Goal: Task Accomplishment & Management: Use online tool/utility

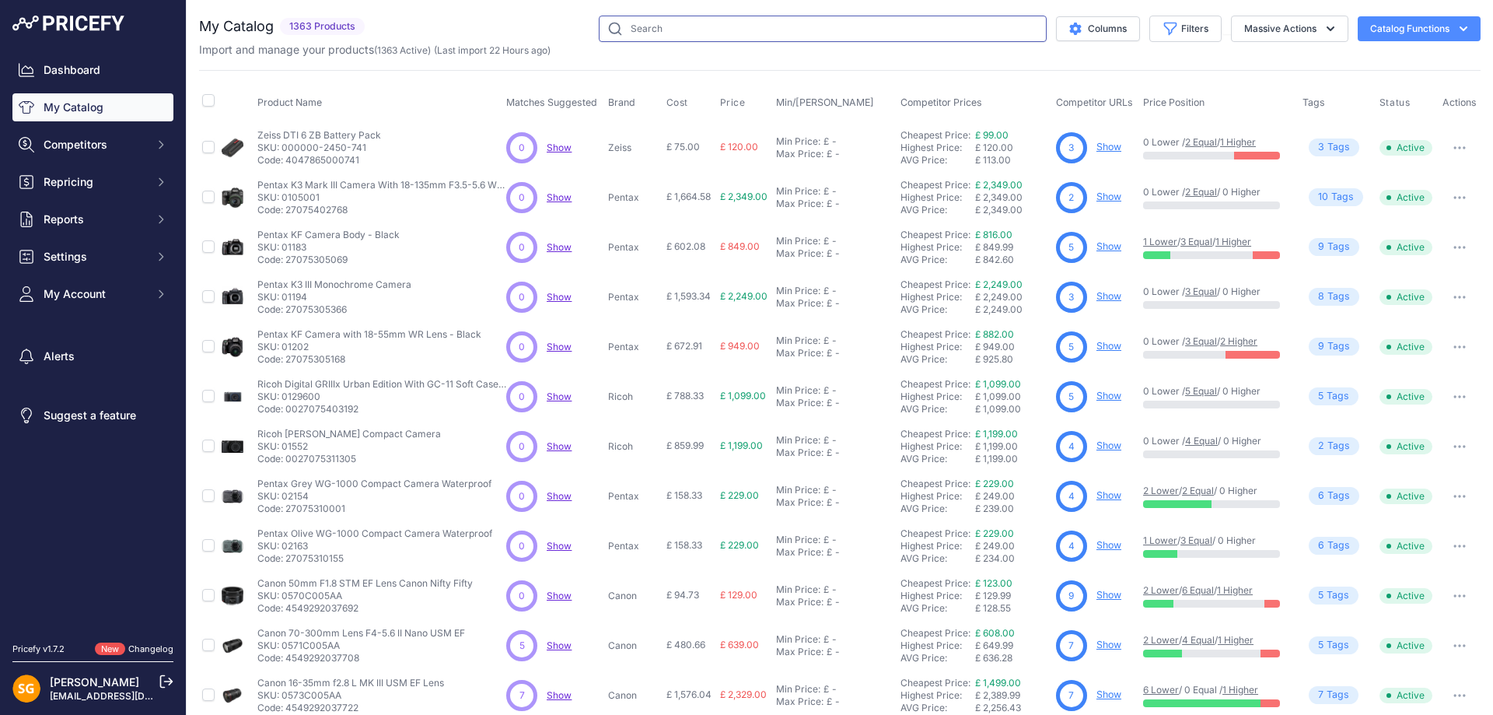
click at [620, 30] on input "text" at bounding box center [823, 29] width 448 height 26
paste input "AHPRO-LV-DARK"
type input "AHPRO-LV-DARK"
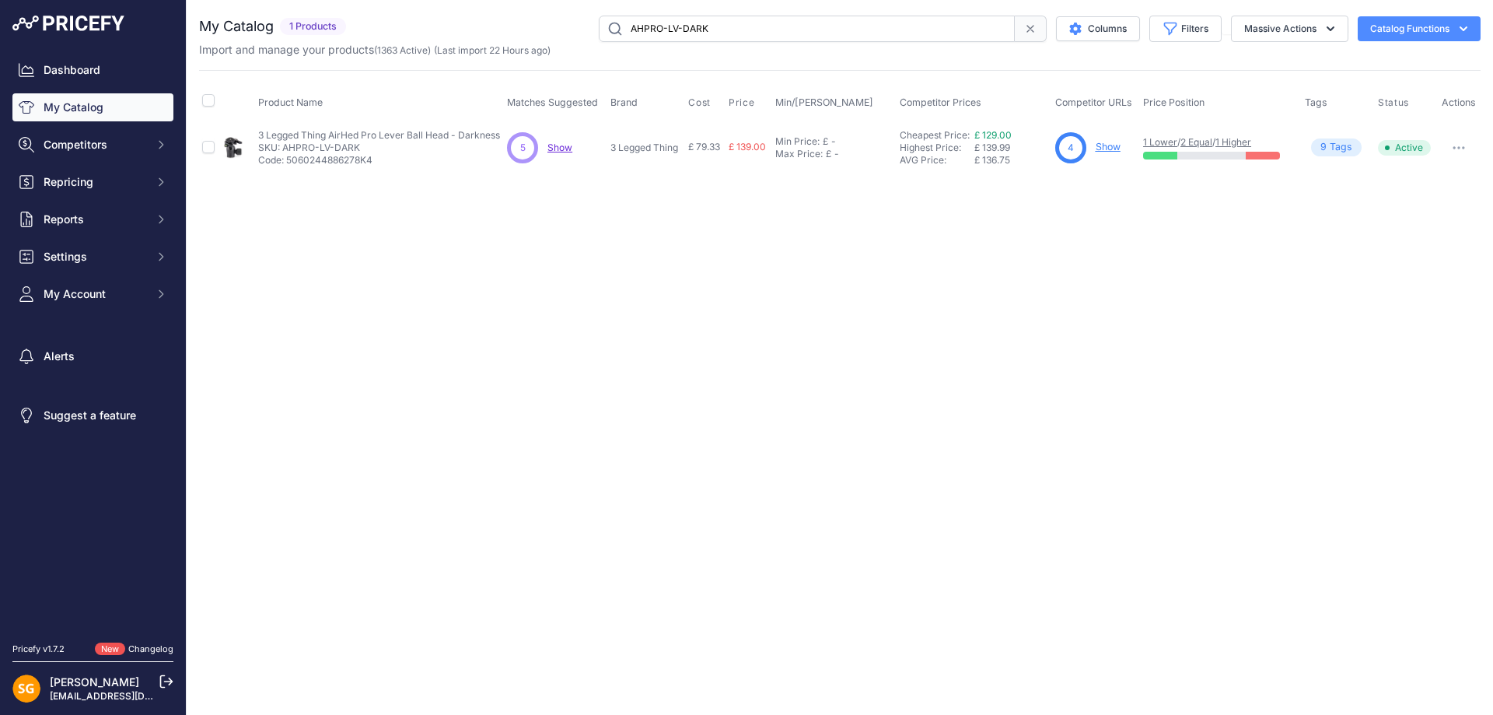
click at [1118, 146] on link "Show" at bounding box center [1108, 147] width 25 height 12
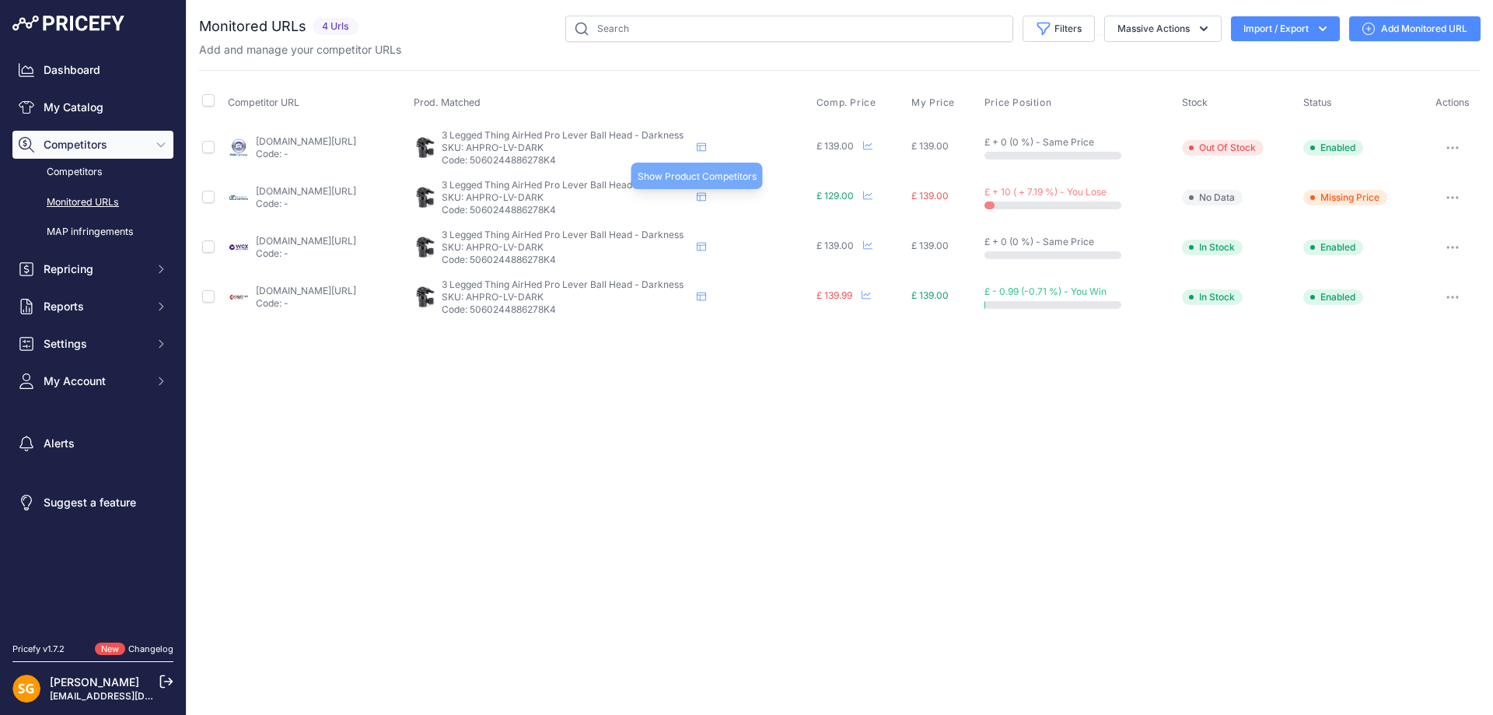
click at [706, 198] on icon at bounding box center [701, 196] width 9 height 9
click at [305, 191] on link "[DOMAIN_NAME][URL]" at bounding box center [306, 191] width 100 height 12
click at [649, 31] on input "text" at bounding box center [789, 29] width 448 height 26
paste input "AHVUDARK"
type input "AHVUDARK"
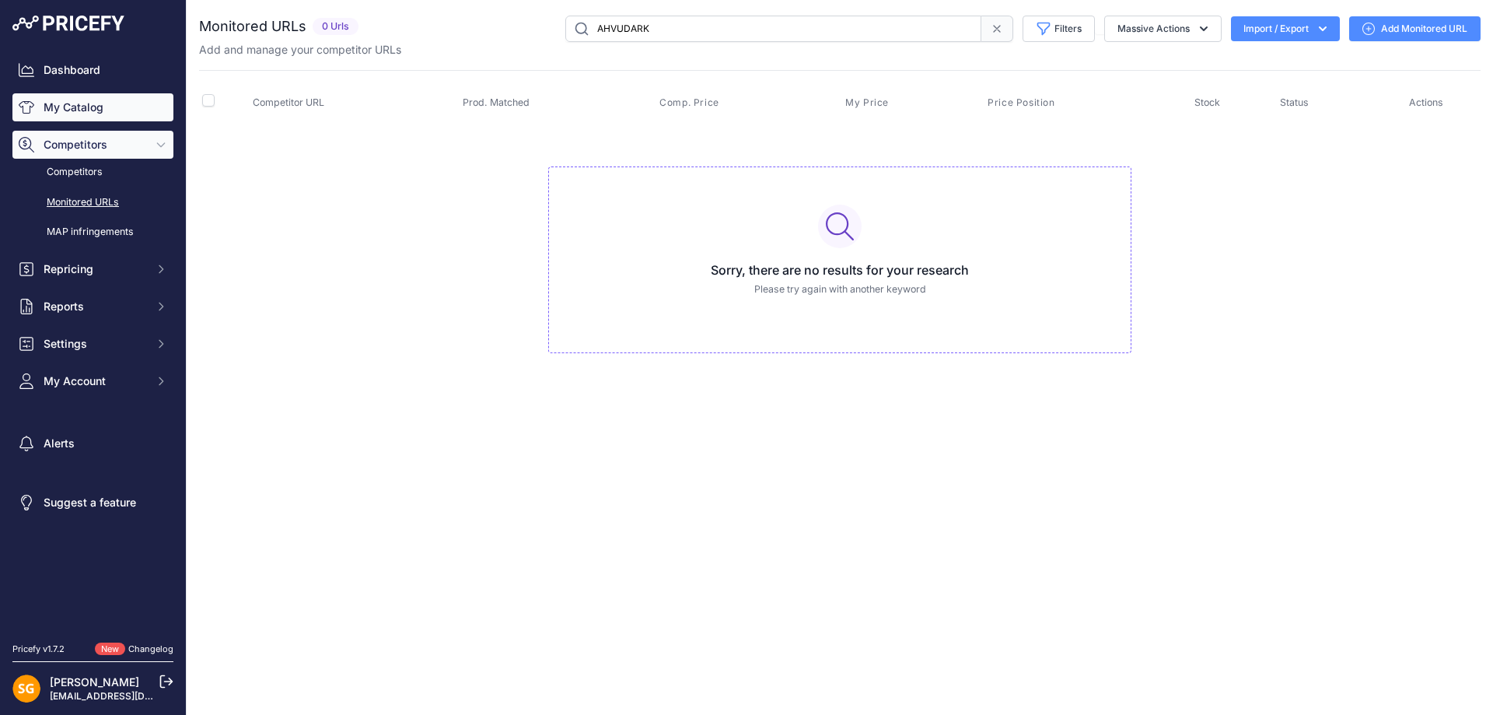
click at [91, 107] on link "My Catalog" at bounding box center [92, 107] width 161 height 28
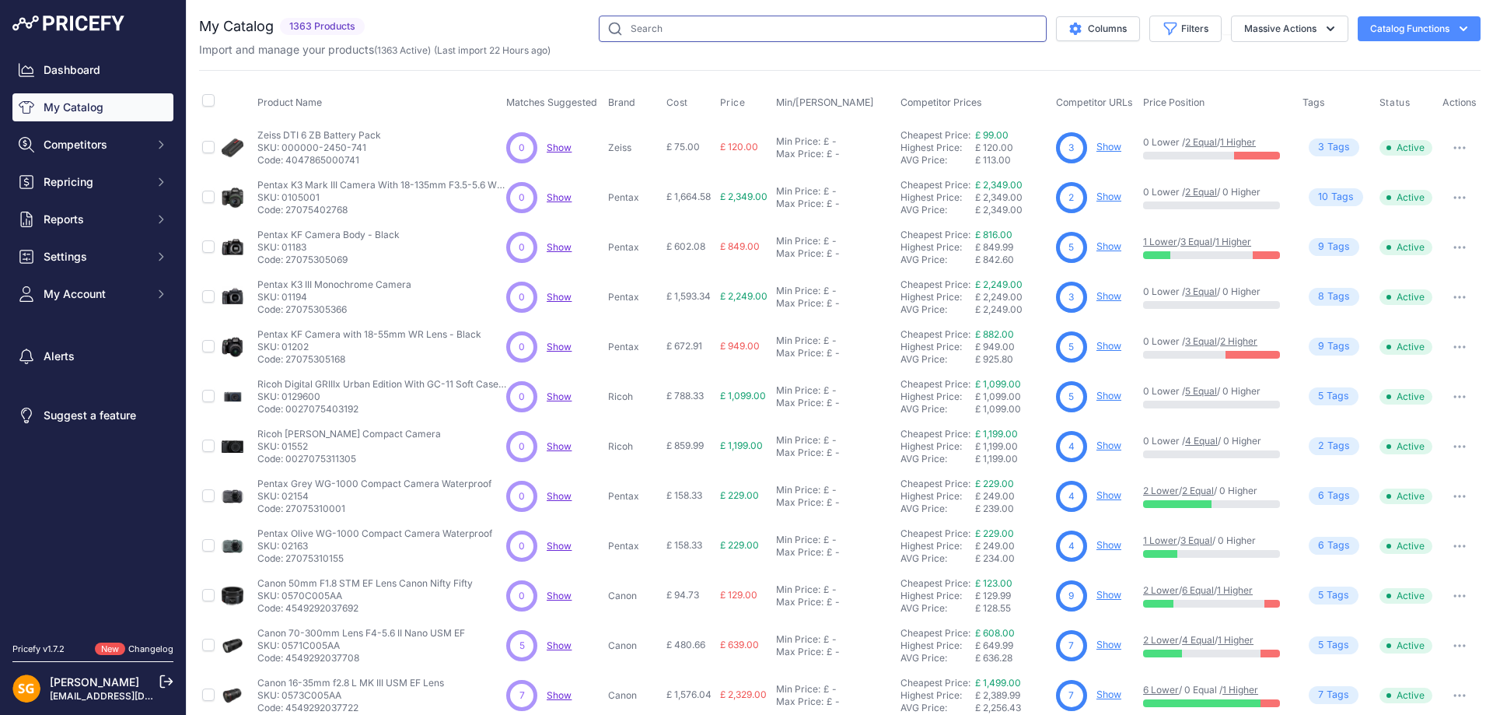
click at [885, 34] on input "text" at bounding box center [823, 29] width 448 height 26
paste input "AHVUDARK"
type input "AHVUDARK"
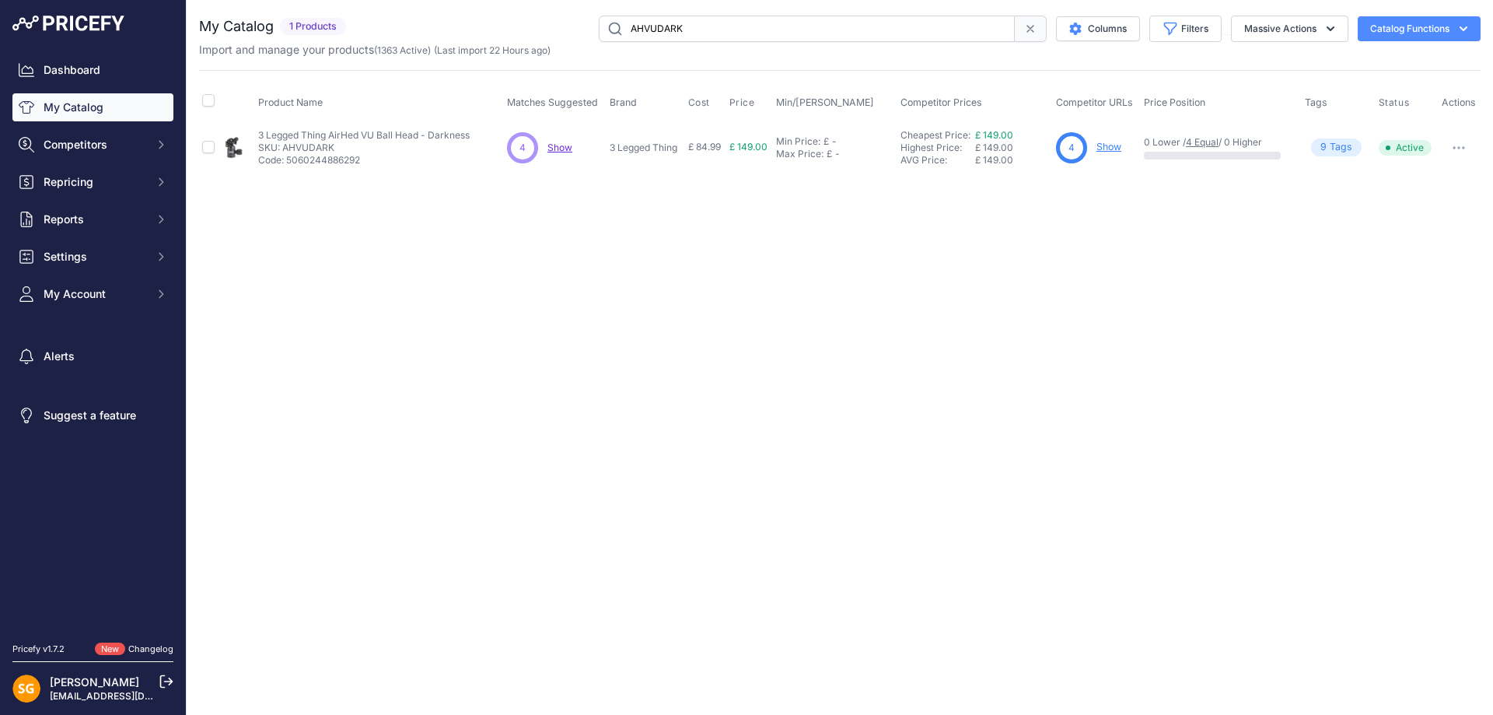
click at [653, 321] on div "Close You are not connected to the internet." at bounding box center [840, 357] width 1307 height 715
